Goal: Transaction & Acquisition: Download file/media

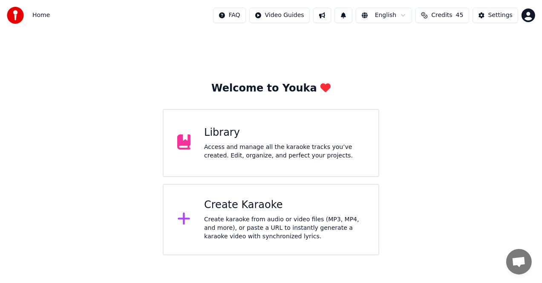
click at [311, 215] on div "Create Karaoke Create karaoke from audio or video files (MP3, MP4, and more), o…" at bounding box center [284, 219] width 161 height 43
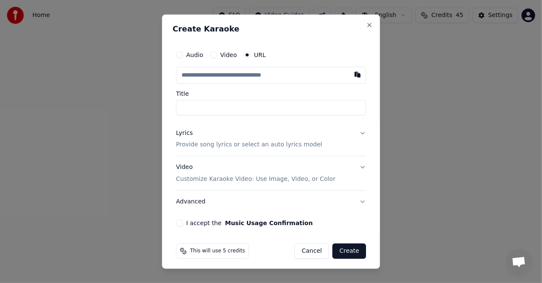
click at [236, 73] on input "text" at bounding box center [271, 74] width 190 height 17
click at [350, 77] on button "button" at bounding box center [357, 73] width 17 height 15
type input "**********"
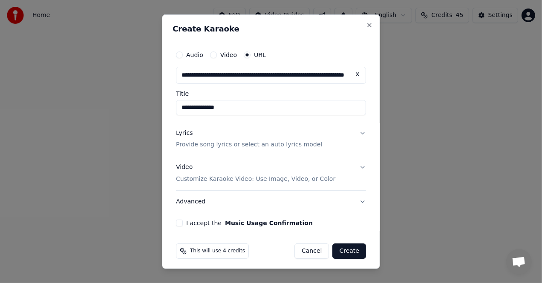
click at [275, 147] on p "Provide song lyrics or select an auto lyrics model" at bounding box center [249, 145] width 146 height 9
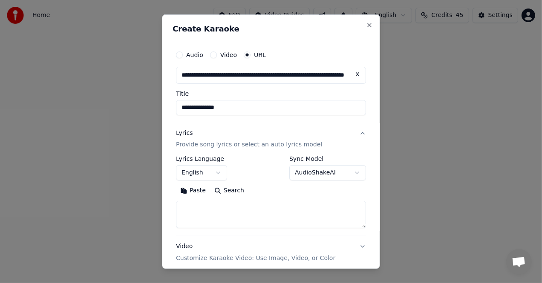
click at [189, 190] on button "Paste" at bounding box center [193, 191] width 34 height 14
click at [358, 207] on textarea "**********" at bounding box center [267, 214] width 183 height 27
click at [340, 214] on textarea "**********" at bounding box center [267, 214] width 183 height 27
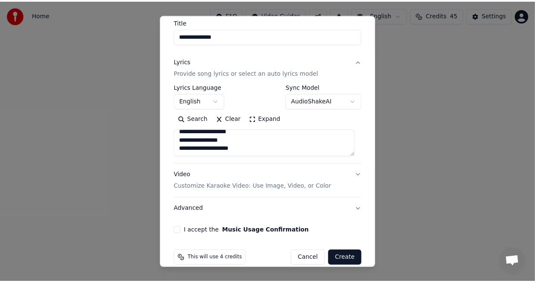
scroll to position [82, 0]
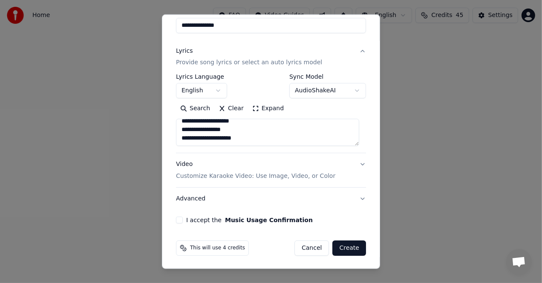
click at [345, 247] on button "Create" at bounding box center [349, 248] width 34 height 15
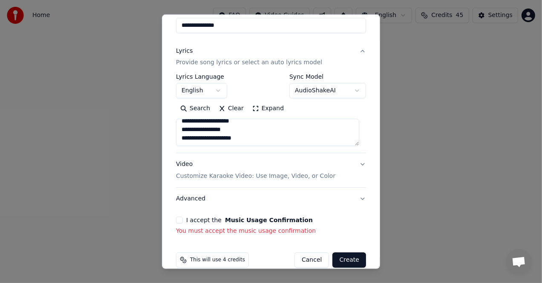
click at [179, 219] on button "I accept the Music Usage Confirmation" at bounding box center [179, 220] width 7 height 7
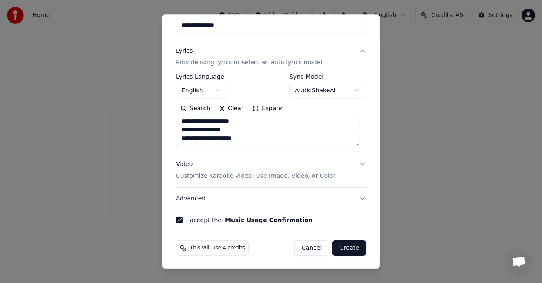
click at [343, 251] on button "Create" at bounding box center [349, 248] width 34 height 15
type textarea "**********"
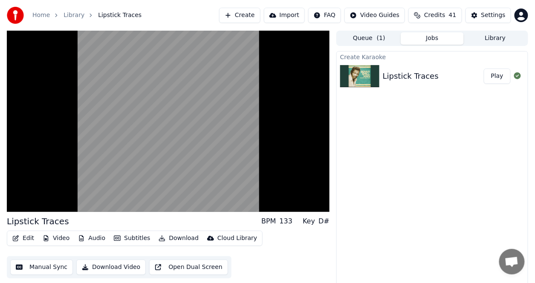
click at [54, 238] on button "Video" at bounding box center [56, 239] width 34 height 12
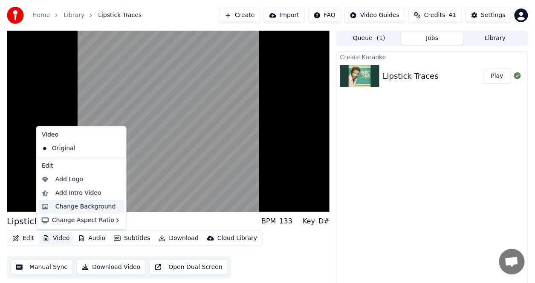
click at [83, 210] on div "Change Background" at bounding box center [85, 207] width 60 height 9
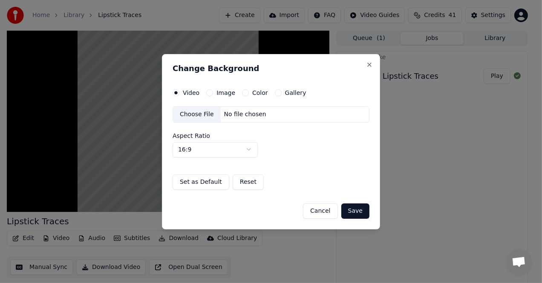
click at [256, 95] on label "Color" at bounding box center [260, 93] width 16 height 6
click at [249, 95] on button "Color" at bounding box center [245, 92] width 7 height 7
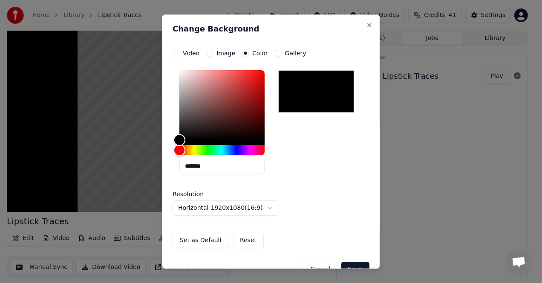
click at [294, 92] on div at bounding box center [316, 91] width 76 height 43
click at [341, 264] on button "Save" at bounding box center [355, 269] width 28 height 15
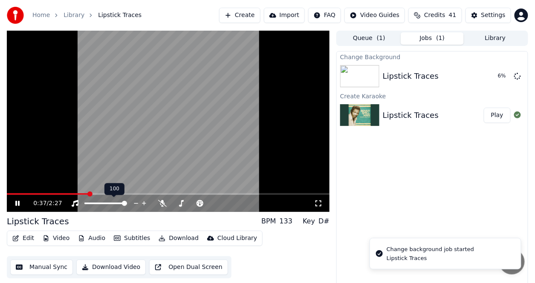
click at [19, 204] on icon at bounding box center [17, 203] width 4 height 5
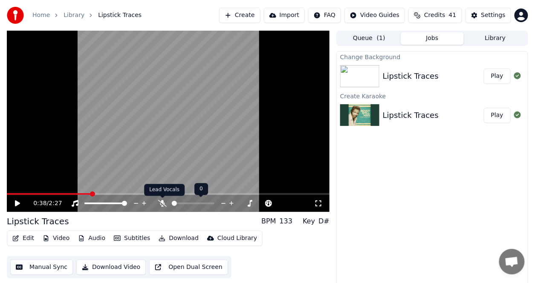
click at [164, 202] on icon at bounding box center [162, 203] width 9 height 7
click at [493, 69] on button "Play" at bounding box center [496, 76] width 27 height 15
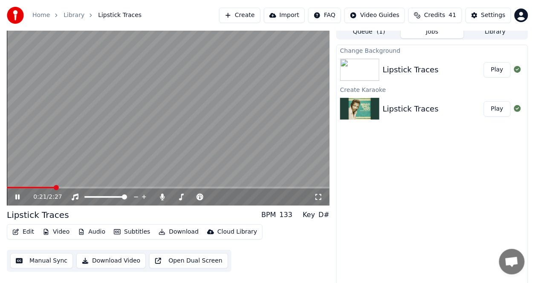
scroll to position [8, 0]
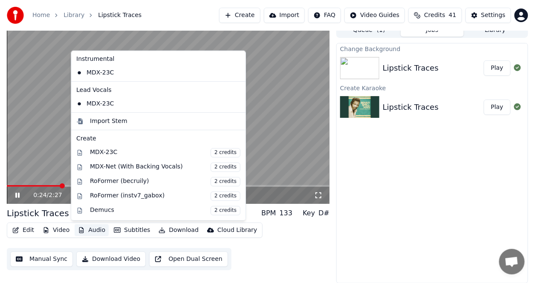
click at [98, 231] on button "Audio" at bounding box center [92, 230] width 34 height 12
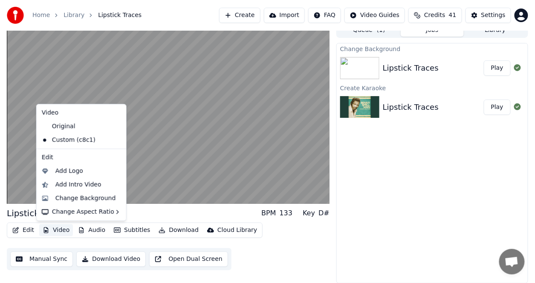
click at [63, 233] on button "Video" at bounding box center [56, 230] width 34 height 12
click at [62, 231] on button "Video" at bounding box center [56, 230] width 34 height 12
click at [79, 187] on div "Add Intro Video" at bounding box center [78, 185] width 46 height 9
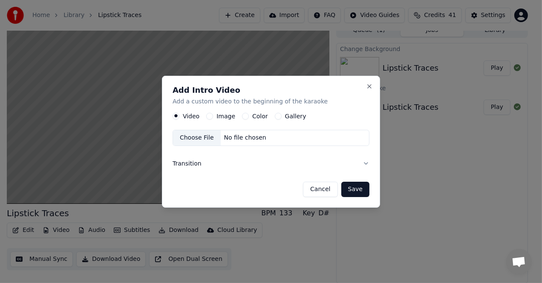
click at [260, 115] on label "Color" at bounding box center [260, 116] width 16 height 6
click at [249, 115] on button "Color" at bounding box center [245, 116] width 7 height 7
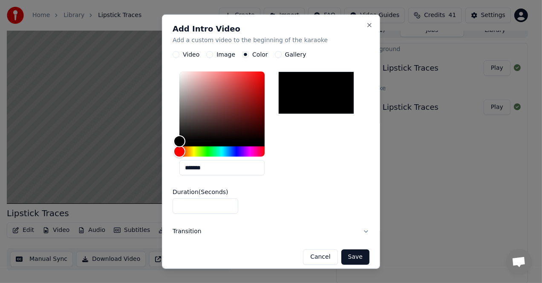
click at [290, 99] on div at bounding box center [316, 93] width 76 height 43
click at [348, 256] on button "Save" at bounding box center [355, 257] width 28 height 15
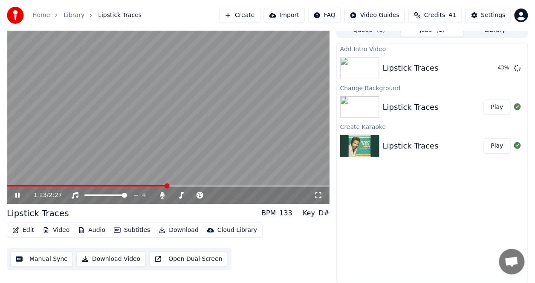
click at [14, 196] on icon at bounding box center [24, 195] width 20 height 7
click at [494, 108] on button "Play" at bounding box center [496, 107] width 27 height 15
click at [366, 207] on div "Add Intro Video Lipstick Traces Play Change Background Lipstick Traces Play Cre…" at bounding box center [432, 163] width 192 height 241
click at [13, 195] on div "0:18 / 2:31" at bounding box center [168, 195] width 316 height 9
click at [19, 195] on icon at bounding box center [17, 195] width 4 height 5
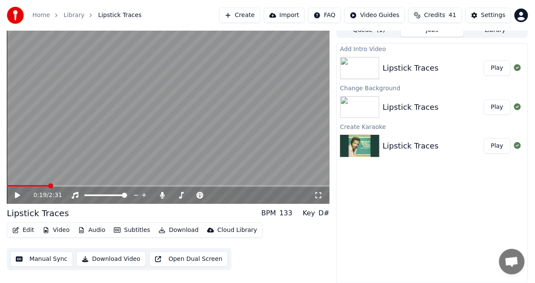
click at [495, 104] on button "Play" at bounding box center [496, 107] width 27 height 15
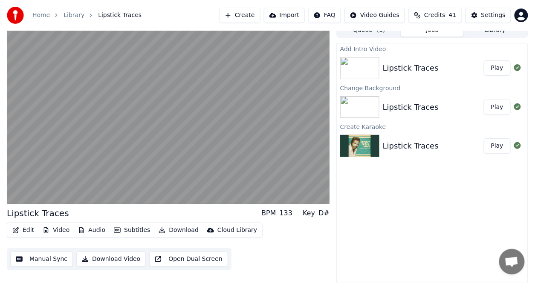
click at [275, 80] on video at bounding box center [168, 113] width 322 height 181
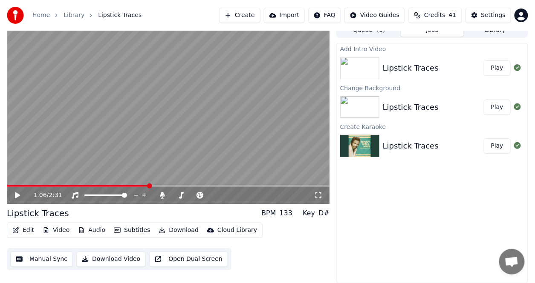
click at [271, 79] on video at bounding box center [168, 113] width 322 height 181
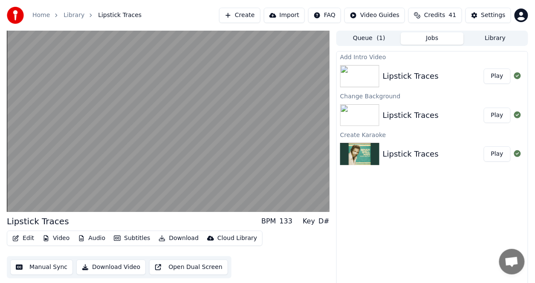
click at [498, 118] on button "Play" at bounding box center [496, 115] width 27 height 15
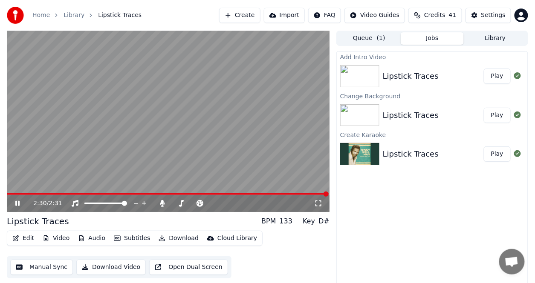
click at [178, 239] on button "Download" at bounding box center [178, 239] width 47 height 12
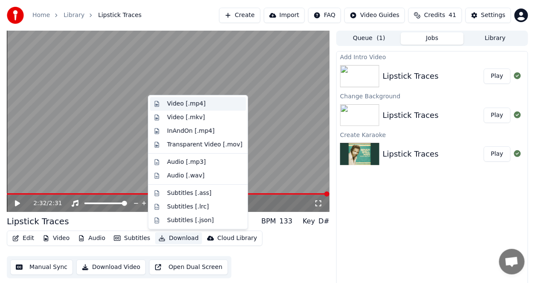
click at [173, 103] on div "Video [.mp4]" at bounding box center [186, 104] width 38 height 9
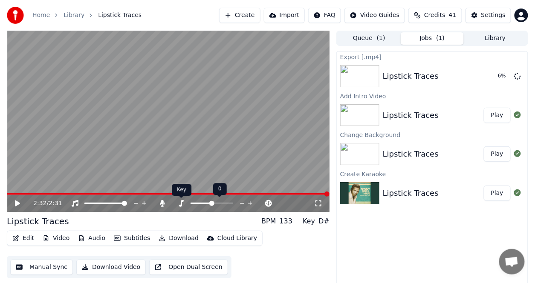
click at [184, 202] on icon at bounding box center [181, 203] width 9 height 7
click at [160, 204] on icon at bounding box center [162, 203] width 5 height 7
click at [19, 201] on icon at bounding box center [24, 203] width 20 height 7
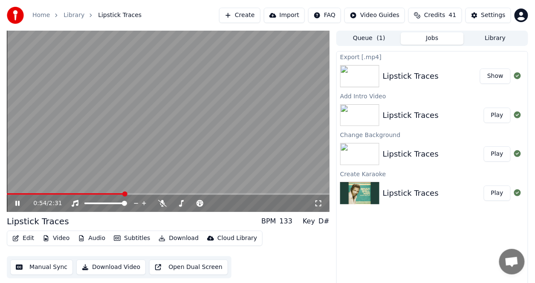
click at [497, 78] on button "Show" at bounding box center [495, 76] width 31 height 15
click at [183, 237] on button "Download" at bounding box center [178, 239] width 47 height 12
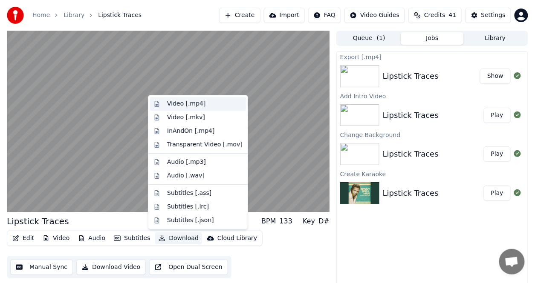
click at [195, 105] on div "Video [.mp4]" at bounding box center [186, 104] width 38 height 9
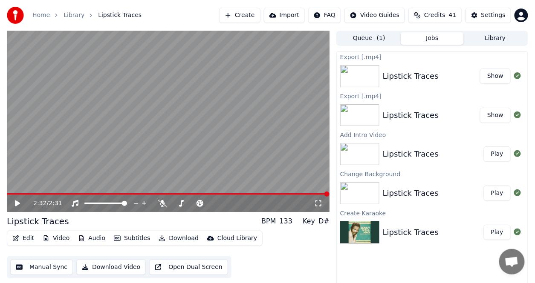
click at [503, 74] on button "Show" at bounding box center [495, 76] width 31 height 15
